Goal: Task Accomplishment & Management: Use online tool/utility

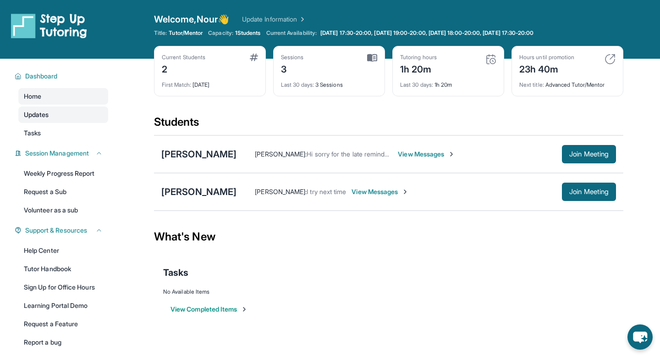
click at [59, 117] on link "Updates" at bounding box center [63, 114] width 90 height 16
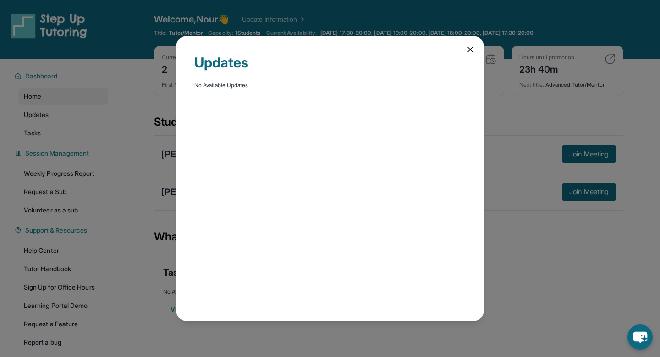
click at [59, 131] on div "Updates No Available Updates" at bounding box center [330, 178] width 660 height 357
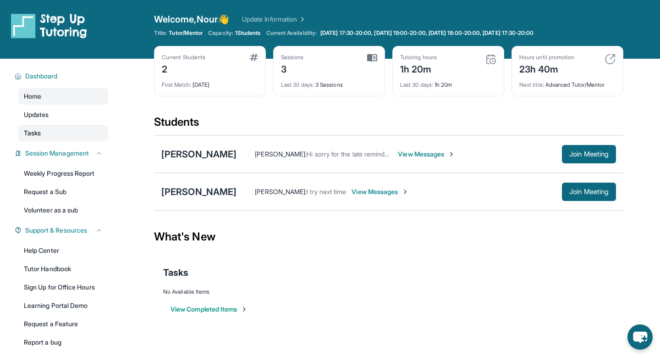
click at [52, 136] on link "Tasks" at bounding box center [63, 133] width 90 height 16
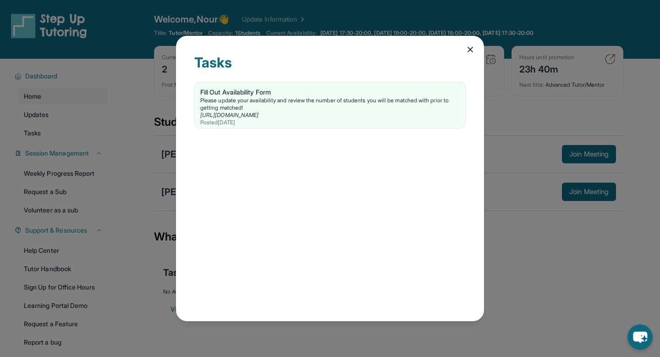
click at [50, 135] on div "Tasks Fill Out Availability Form Please update your availability and review the…" at bounding box center [330, 178] width 660 height 357
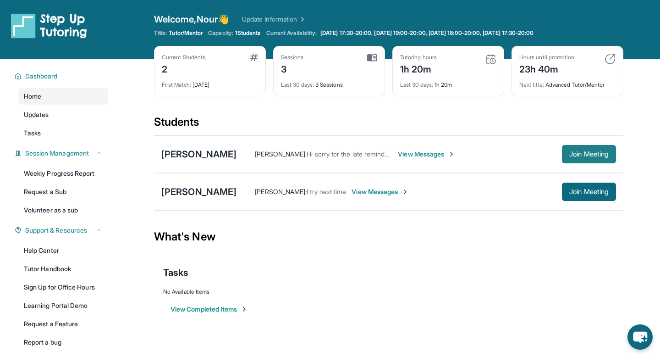
click at [589, 161] on button "Join Meeting" at bounding box center [589, 154] width 54 height 18
